Goal: Task Accomplishment & Management: Manage account settings

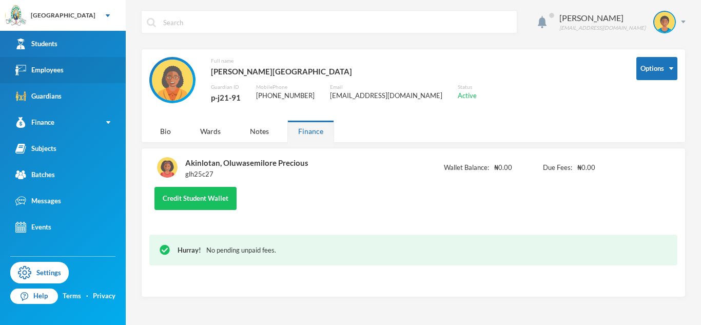
click at [96, 78] on link "Employees" at bounding box center [63, 70] width 126 height 26
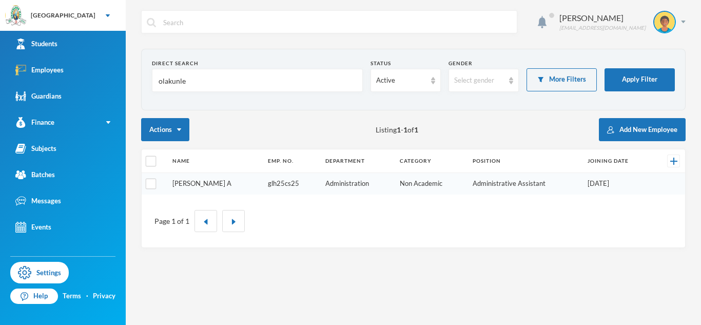
click at [220, 182] on link "[PERSON_NAME] A" at bounding box center [202, 183] width 59 height 8
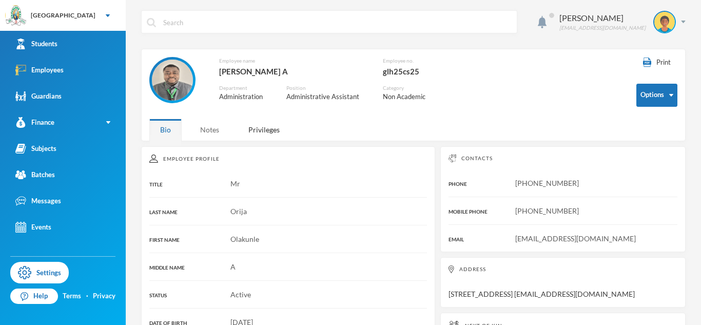
click at [219, 131] on div "Notes" at bounding box center [209, 130] width 41 height 22
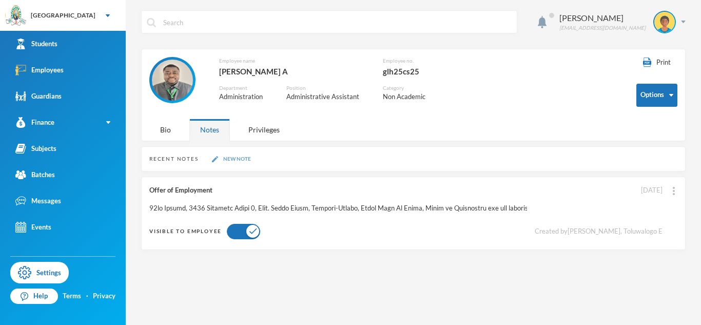
click at [236, 163] on button "New Note" at bounding box center [231, 159] width 45 height 9
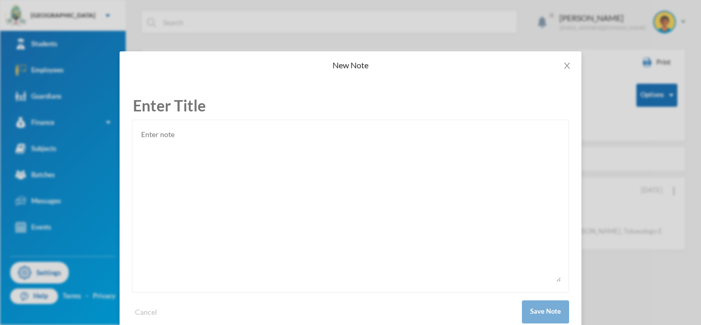
click at [199, 153] on textarea at bounding box center [350, 205] width 421 height 154
paste textarea "[EMAIL_ADDRESS][DOMAIN_NAME]"
type textarea "[EMAIL_ADDRESS][DOMAIN_NAME]"
click at [144, 104] on input "text" at bounding box center [351, 105] width 438 height 28
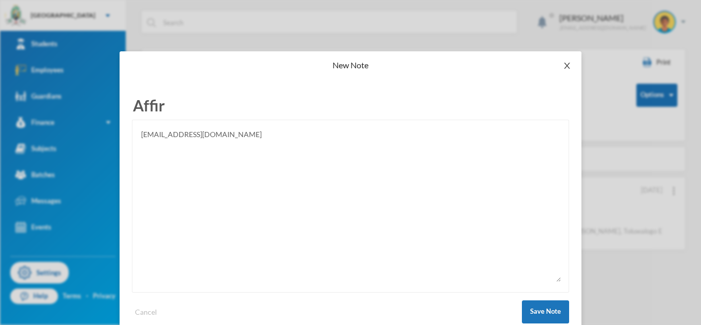
type input "Affir"
click at [572, 65] on span "Close" at bounding box center [567, 65] width 29 height 29
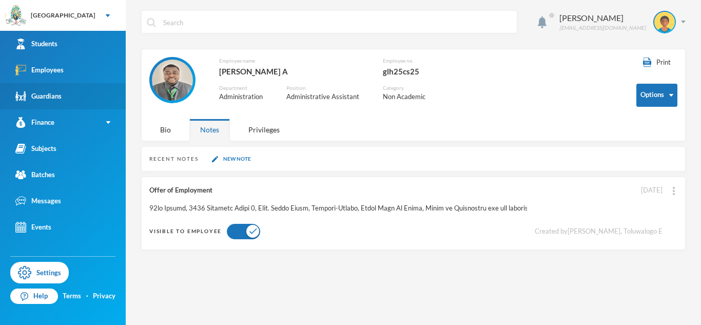
click at [59, 89] on link "Guardians" at bounding box center [63, 96] width 126 height 26
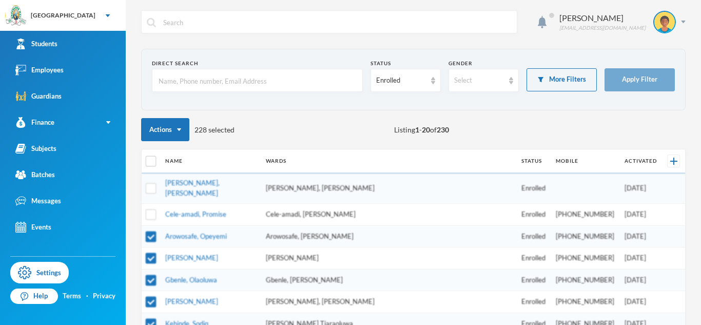
click at [188, 80] on input "text" at bounding box center [258, 80] width 200 height 23
type input "Akinwande"
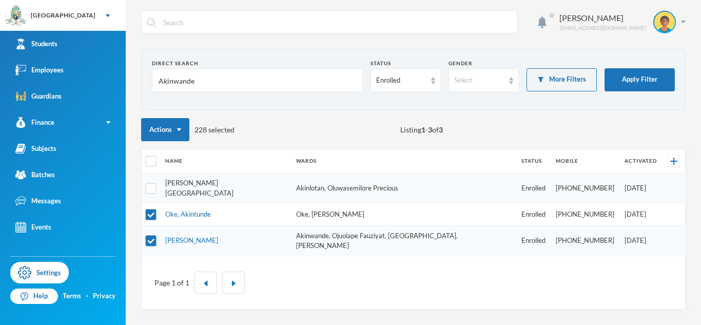
click at [206, 184] on link "[PERSON_NAME][GEOGRAPHIC_DATA]" at bounding box center [199, 188] width 68 height 18
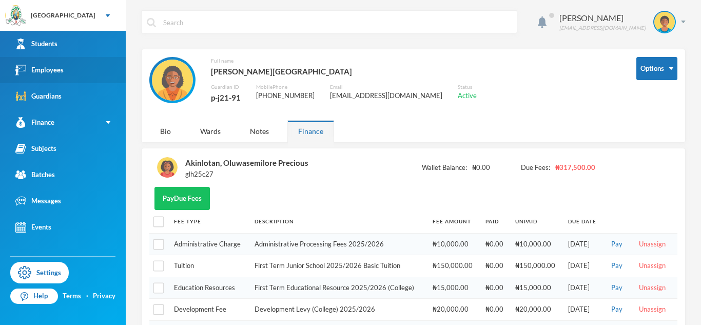
click at [82, 72] on link "Employees" at bounding box center [63, 70] width 126 height 26
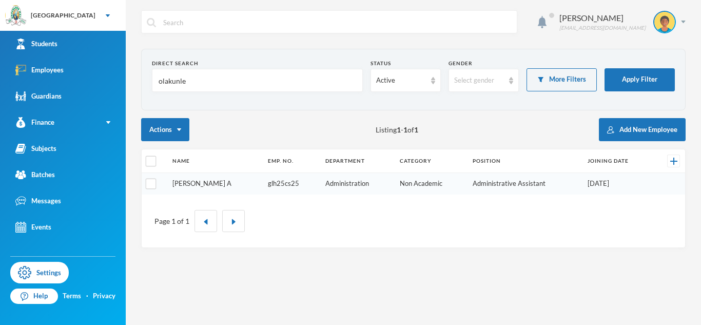
click at [193, 182] on link "[PERSON_NAME] A" at bounding box center [202, 183] width 59 height 8
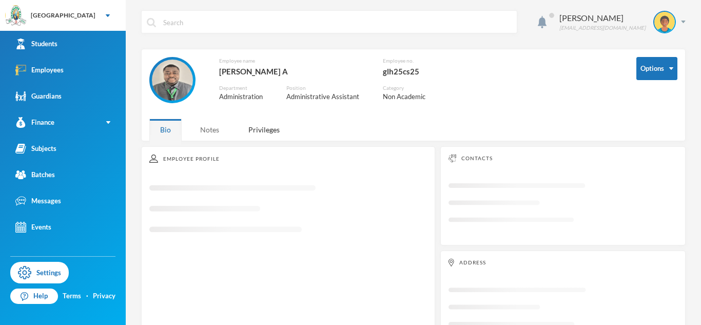
click at [217, 139] on div "Notes" at bounding box center [209, 130] width 41 height 22
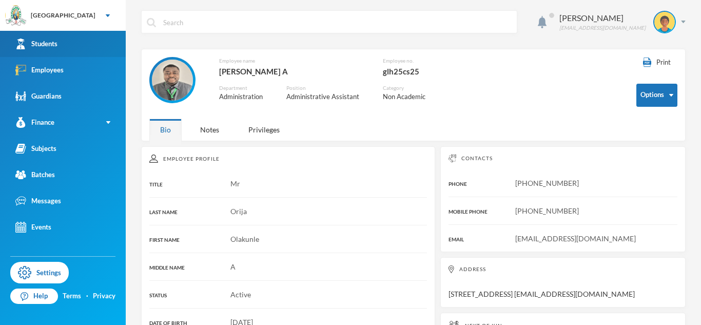
click at [70, 51] on link "Students" at bounding box center [63, 44] width 126 height 26
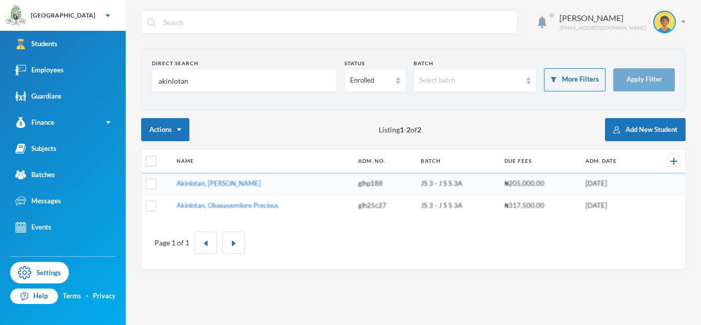
click at [164, 88] on input "akinlotan" at bounding box center [245, 80] width 174 height 23
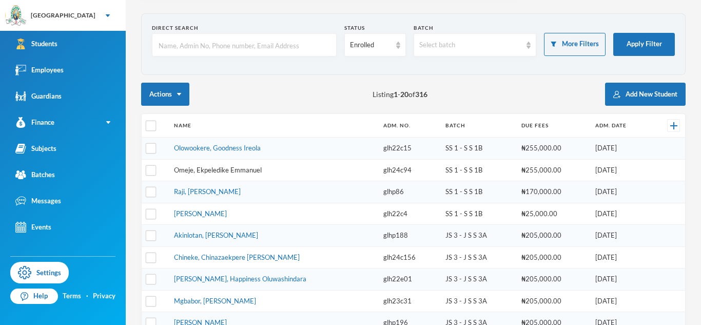
scroll to position [46, 0]
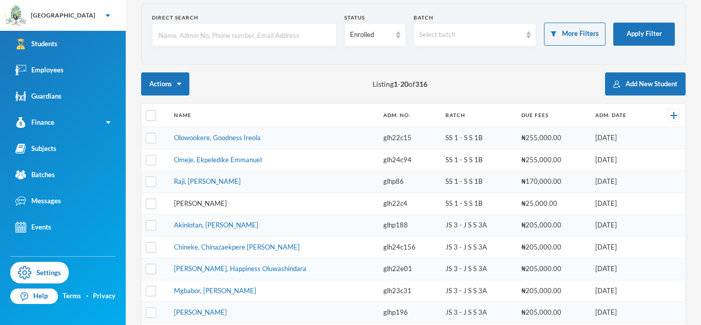
click at [224, 205] on link "Samuel, Abisola Favour" at bounding box center [200, 203] width 53 height 8
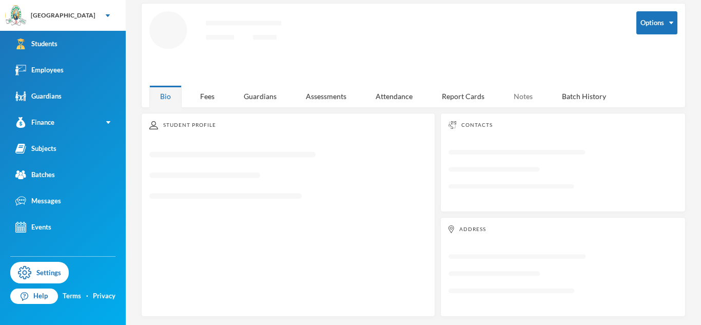
click at [529, 93] on div "Notes" at bounding box center [523, 96] width 41 height 22
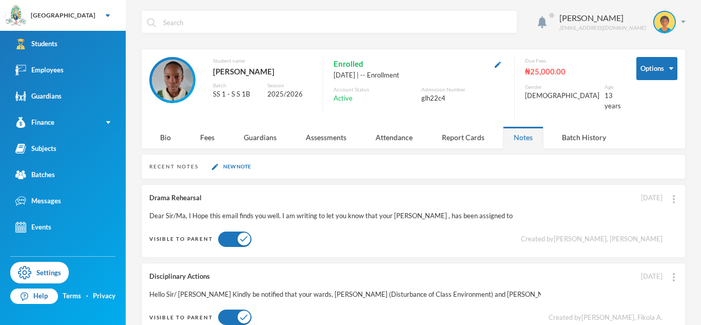
scroll to position [18, 0]
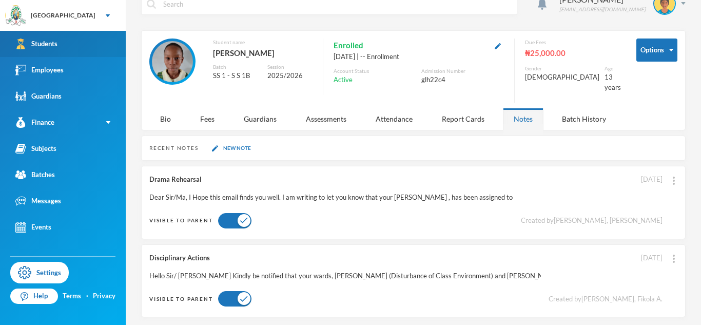
click at [88, 48] on link "Students" at bounding box center [63, 44] width 126 height 26
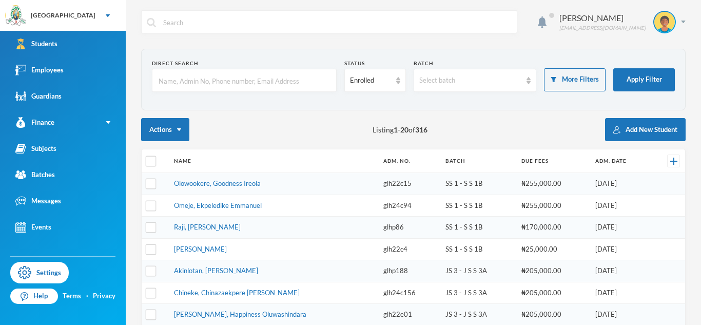
click at [207, 85] on input "text" at bounding box center [245, 80] width 174 height 23
type input "odigwe"
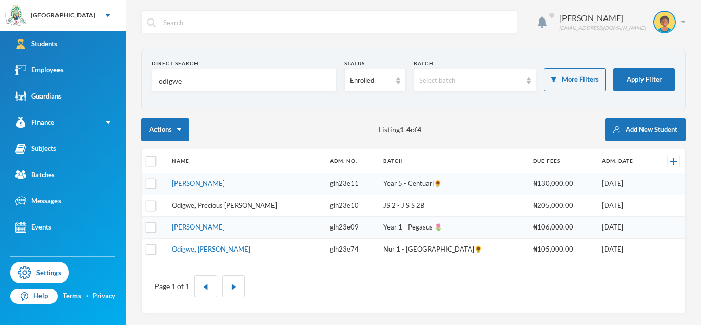
click at [229, 207] on link "Odigwe, Precious Chinemelum" at bounding box center [224, 205] width 105 height 8
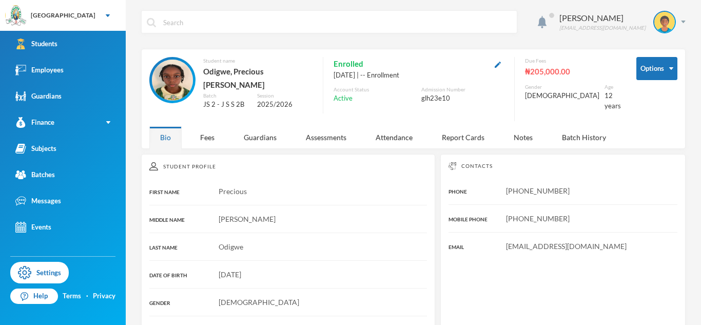
click at [527, 141] on div "Kayode Toluwalogo toluwalogo.kayode@greenlandhall.org Options Student name Odig…" at bounding box center [414, 162] width 576 height 325
click at [521, 134] on div "Notes" at bounding box center [523, 137] width 41 height 22
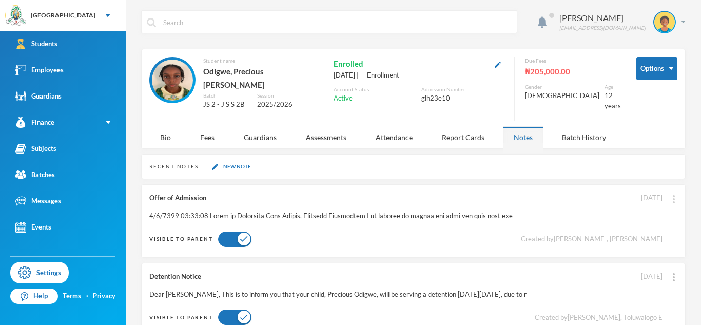
click at [674, 195] on img at bounding box center [674, 199] width 2 height 8
click at [662, 212] on button "Edit Note" at bounding box center [651, 217] width 41 height 18
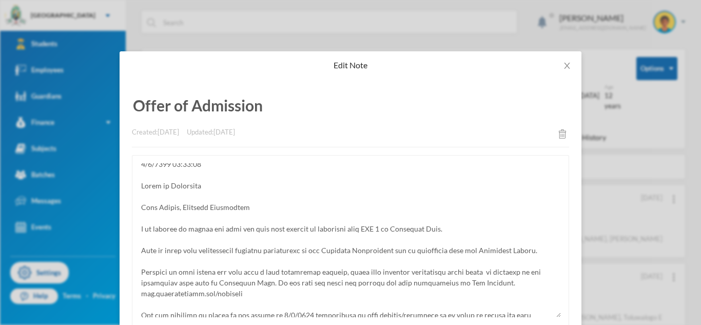
scroll to position [5, 0]
click at [570, 66] on icon "icon: close" at bounding box center [567, 66] width 8 height 8
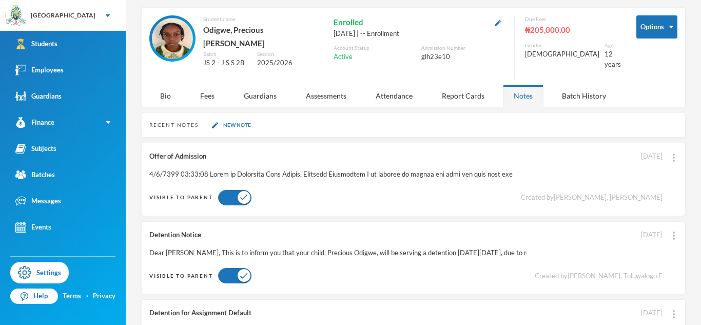
scroll to position [43, 0]
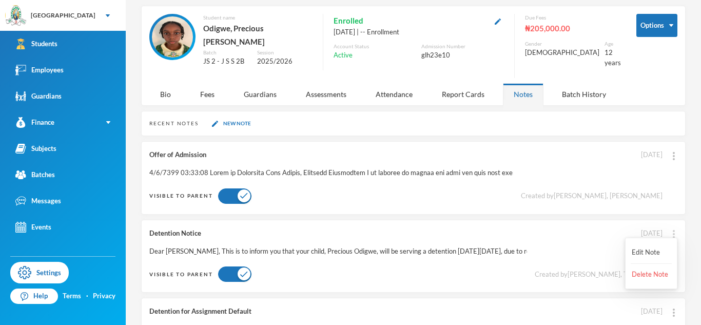
click at [673, 230] on img at bounding box center [674, 234] width 2 height 8
click at [673, 231] on div at bounding box center [674, 233] width 7 height 11
click at [661, 249] on button "Edit Note" at bounding box center [651, 252] width 41 height 18
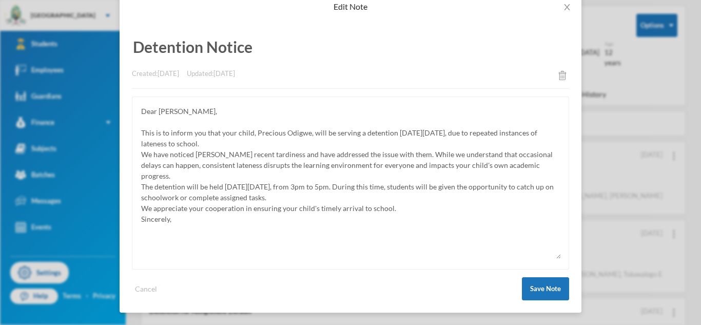
scroll to position [0, 0]
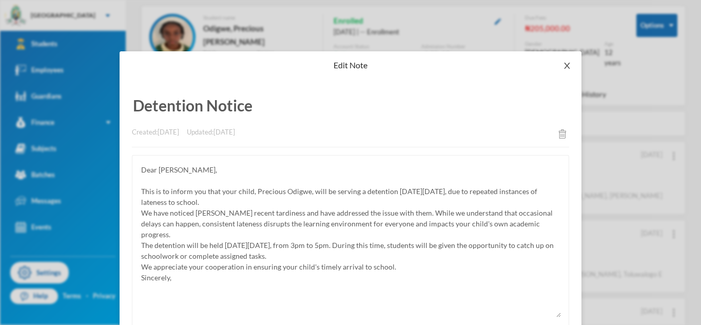
click at [557, 66] on span "Close" at bounding box center [567, 65] width 29 height 29
